Goal: Transaction & Acquisition: Download file/media

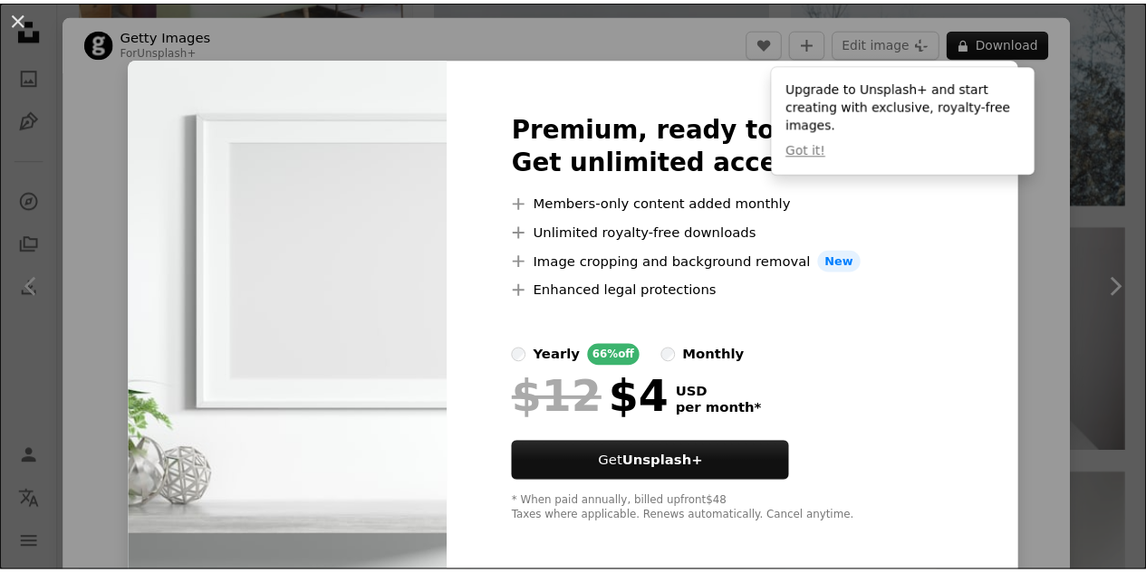
scroll to position [1993, 0]
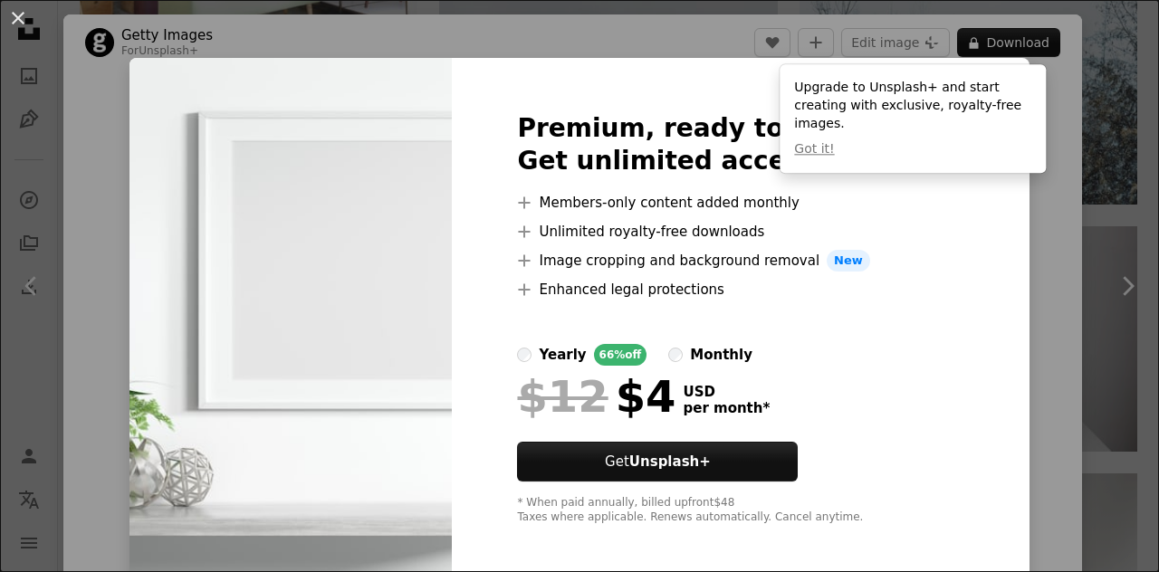
click at [1063, 238] on div "An X shape Premium, ready to use images. Get unlimited access. A plus sign Memb…" at bounding box center [579, 286] width 1159 height 572
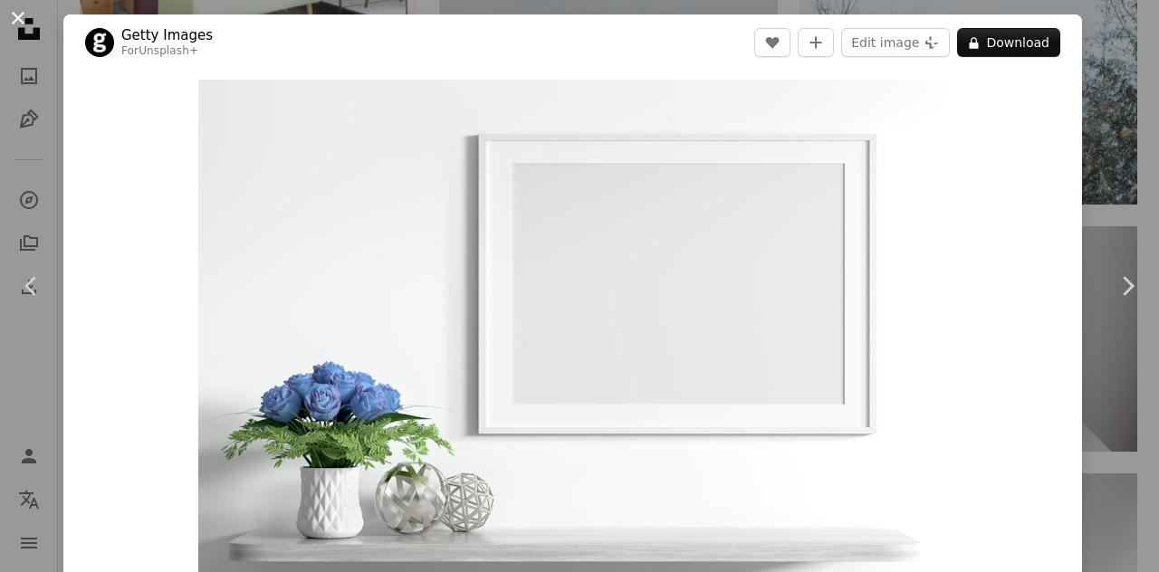
click at [24, 19] on button "An X shape" at bounding box center [18, 18] width 22 height 22
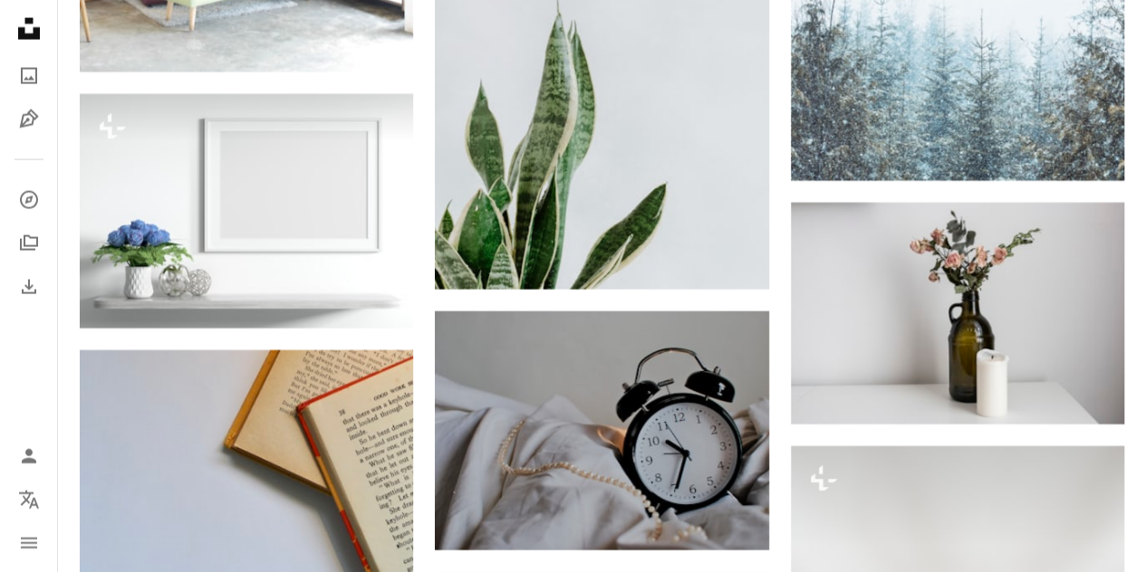
click at [34, 31] on icon at bounding box center [29, 29] width 22 height 22
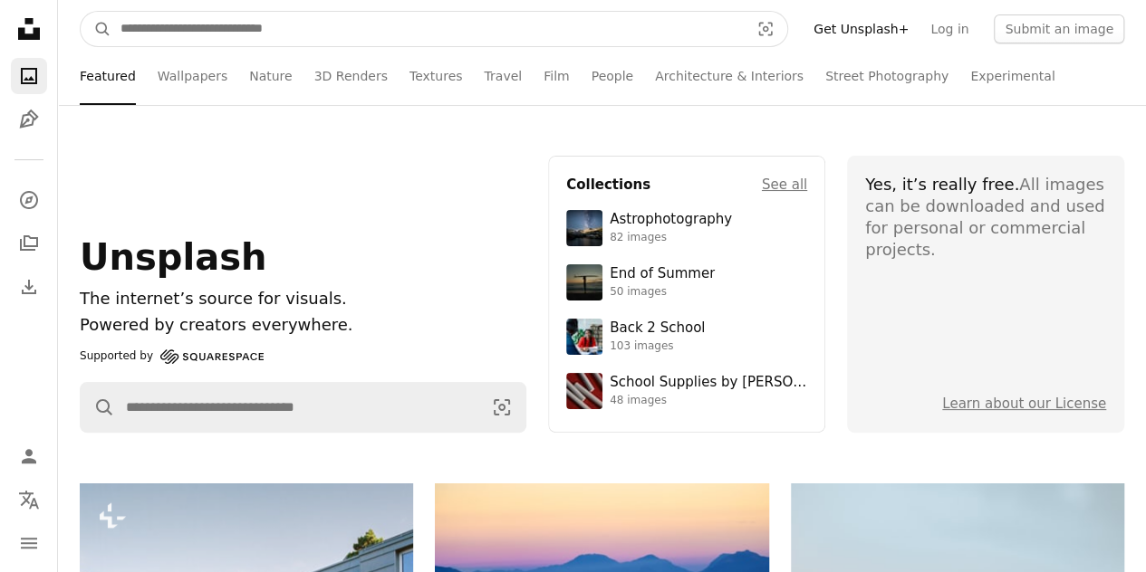
click at [236, 24] on input "Find visuals sitewide" at bounding box center [427, 29] width 632 height 34
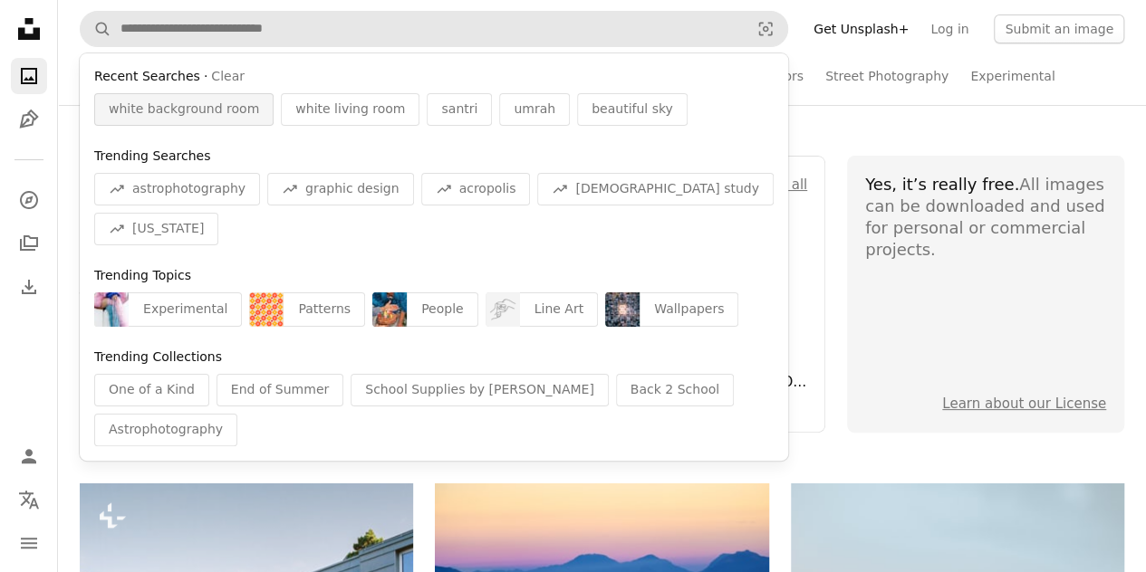
click at [217, 111] on span "white background room" at bounding box center [184, 110] width 150 height 18
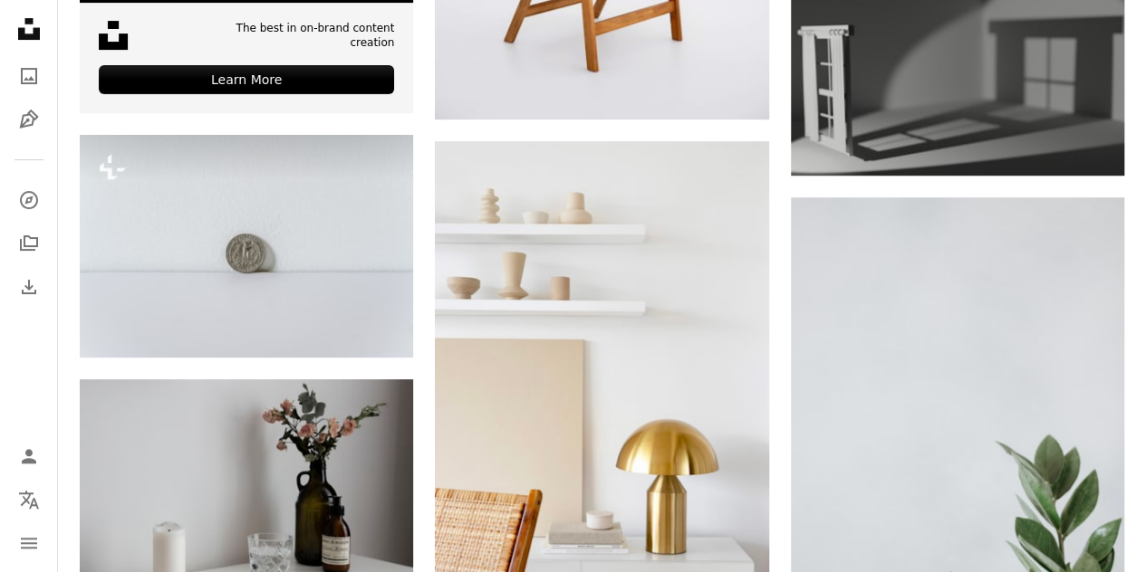
scroll to position [3895, 0]
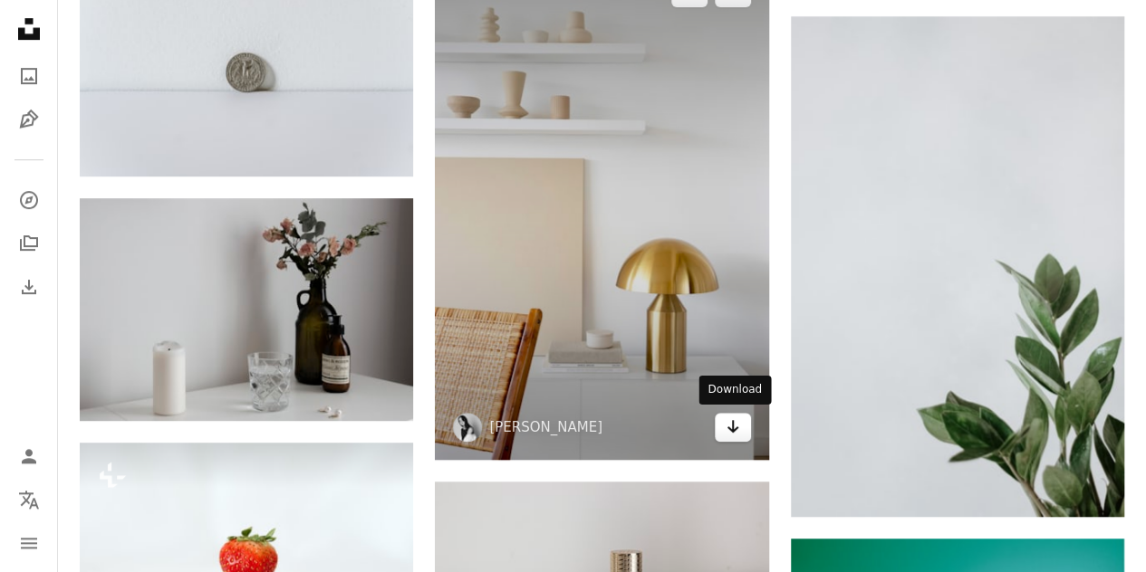
click at [723, 428] on link "Arrow pointing down" at bounding box center [733, 427] width 36 height 29
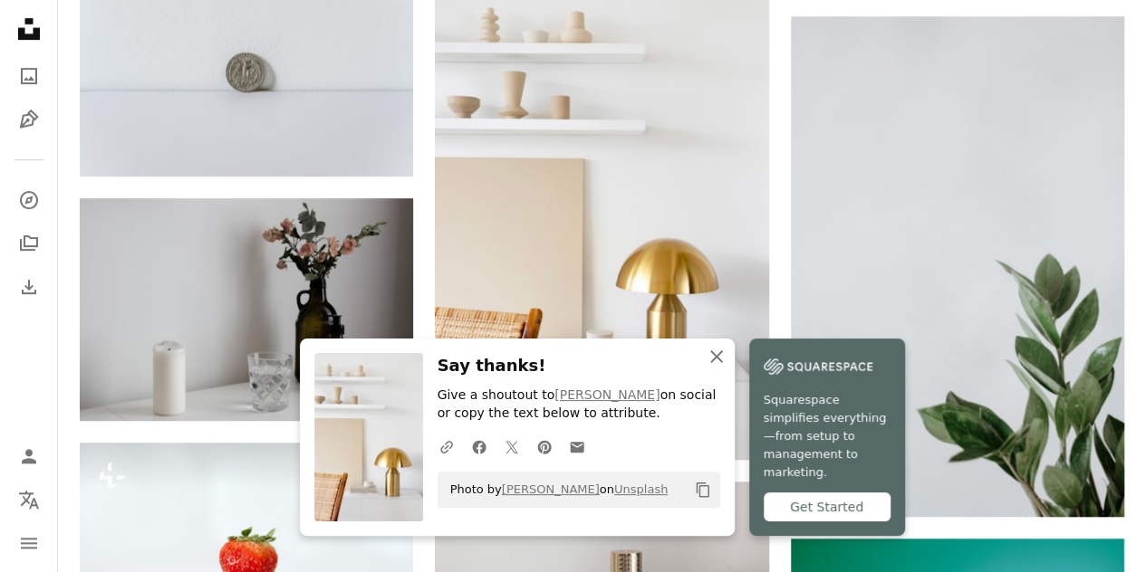
click at [708, 368] on icon "An X shape" at bounding box center [717, 357] width 22 height 22
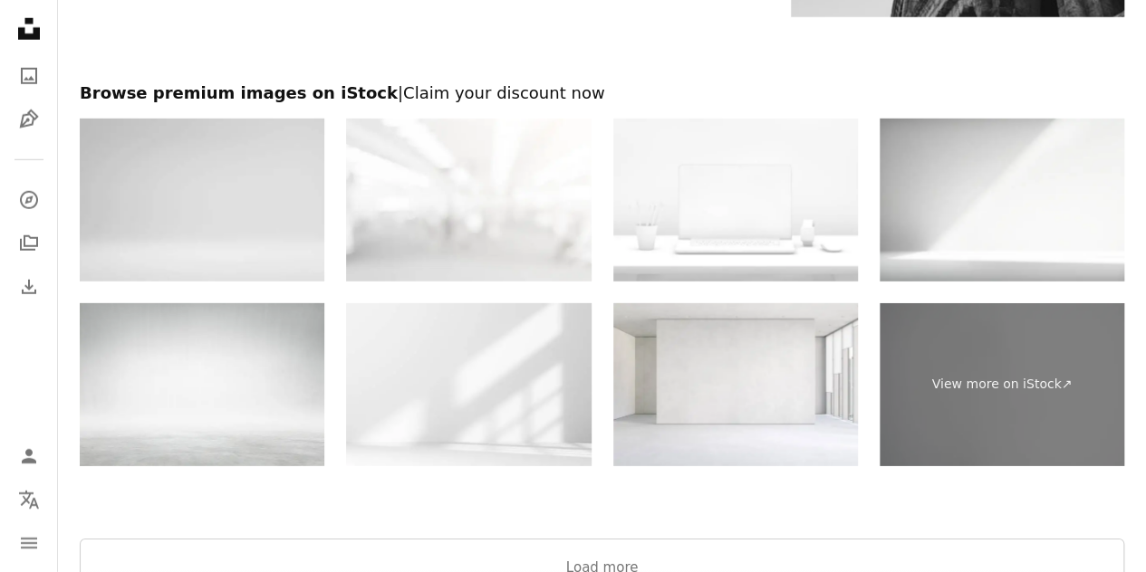
scroll to position [6068, 0]
